Goal: Navigation & Orientation: Go to known website

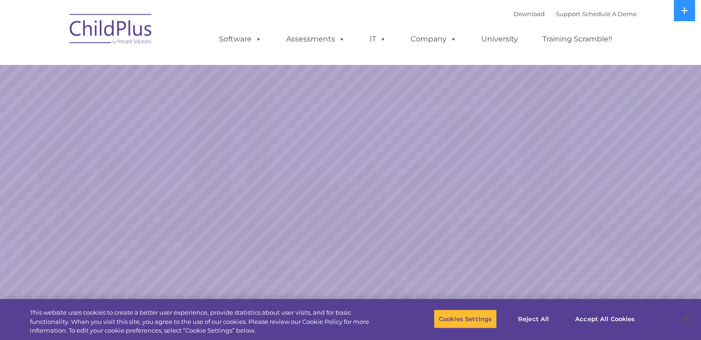
select select "MEDIUM"
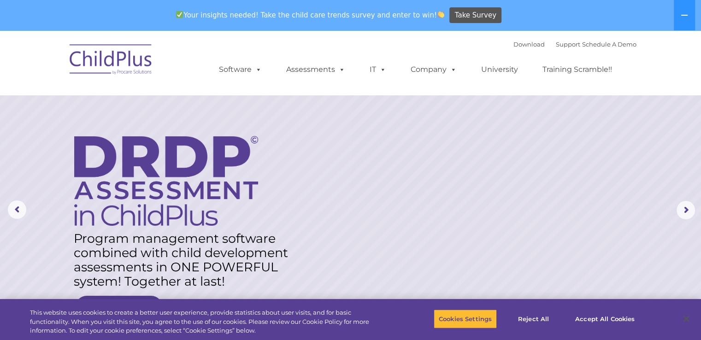
click at [135, 52] on img at bounding box center [111, 61] width 92 height 46
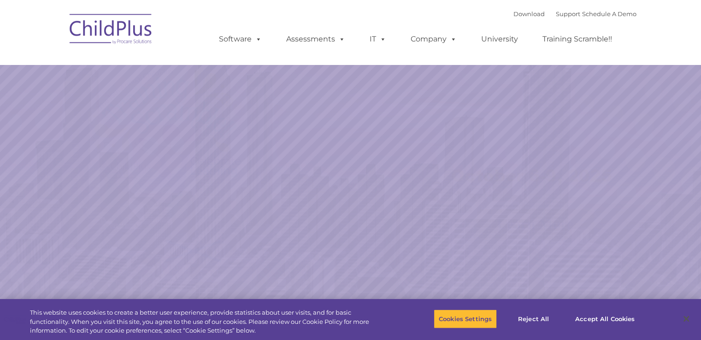
select select "MEDIUM"
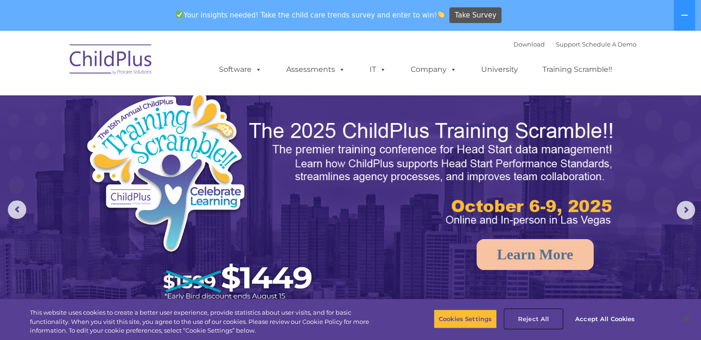
click at [538, 318] on button "Reject All" at bounding box center [534, 318] width 58 height 19
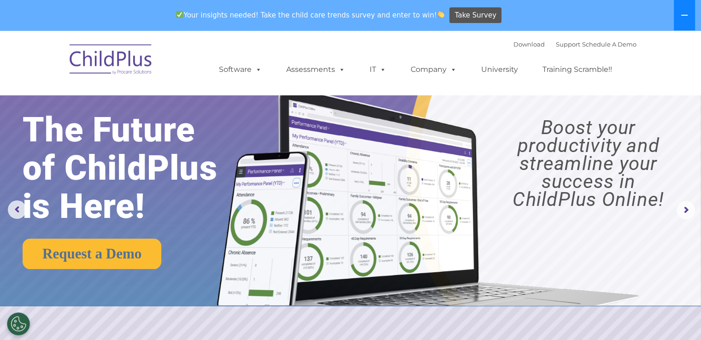
click at [686, 17] on icon at bounding box center [684, 15] width 7 height 7
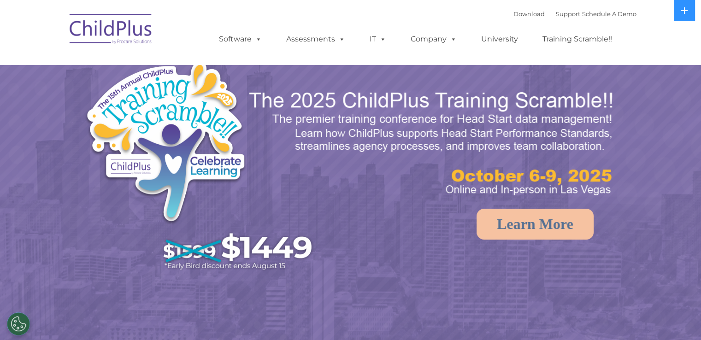
select select "MEDIUM"
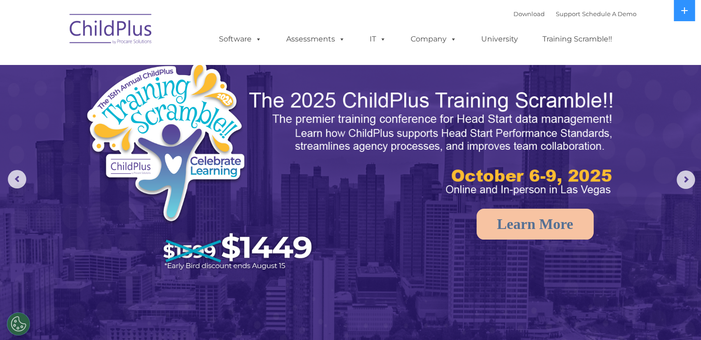
click at [106, 36] on img at bounding box center [111, 30] width 92 height 46
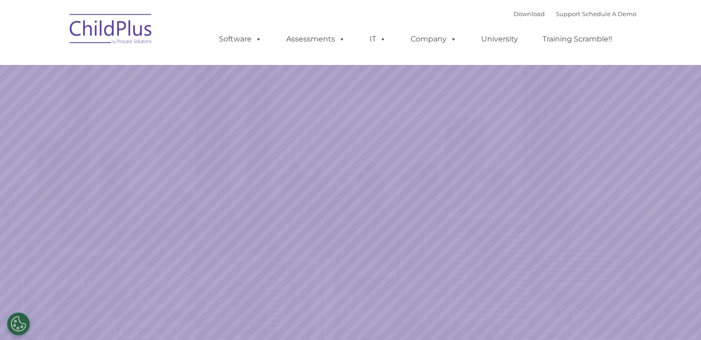
select select "MEDIUM"
